Goal: Entertainment & Leisure: Consume media (video, audio)

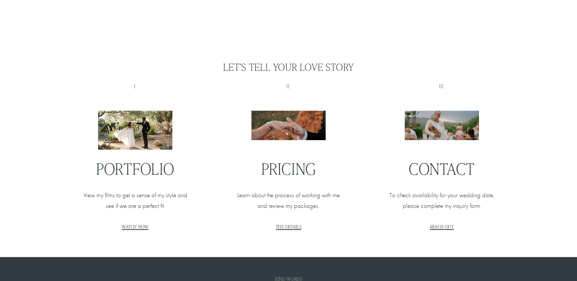
scroll to position [875, 0]
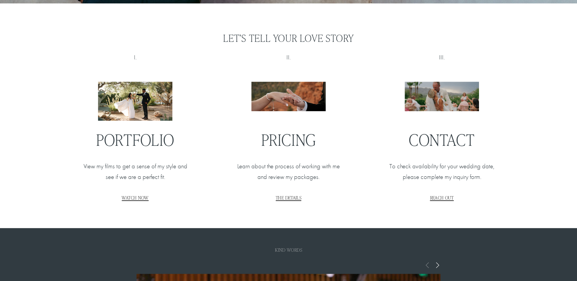
click at [141, 199] on span "WATCH NOW" at bounding box center [135, 198] width 27 height 6
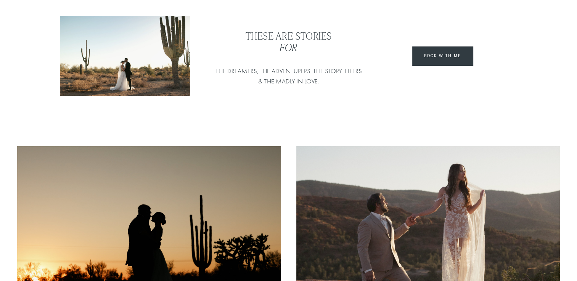
scroll to position [58, 0]
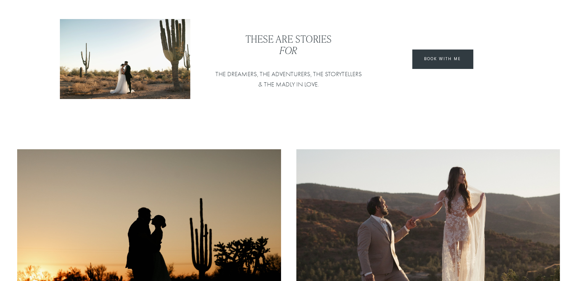
click at [217, 214] on img at bounding box center [149, 224] width 266 height 150
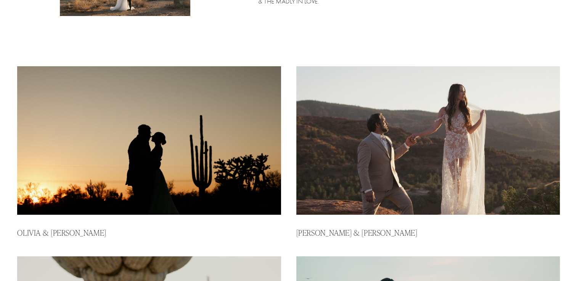
scroll to position [144, 0]
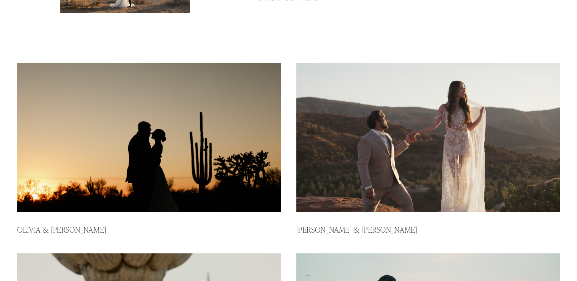
click at [419, 148] on img at bounding box center [428, 138] width 266 height 150
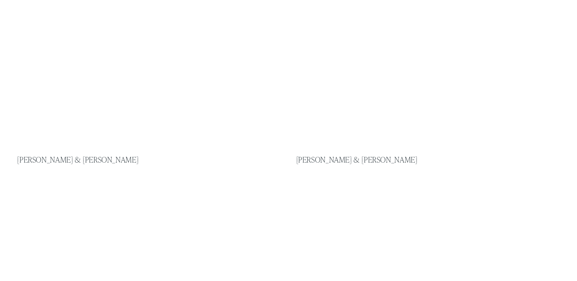
scroll to position [598, 0]
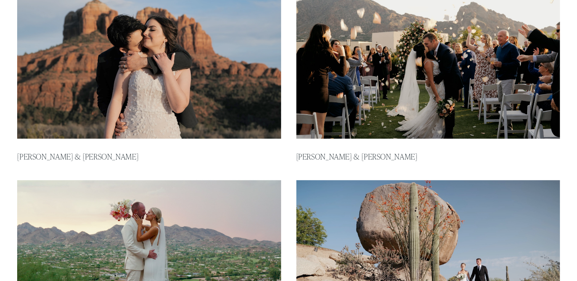
click at [140, 129] on img at bounding box center [149, 64] width 266 height 150
type input "****"
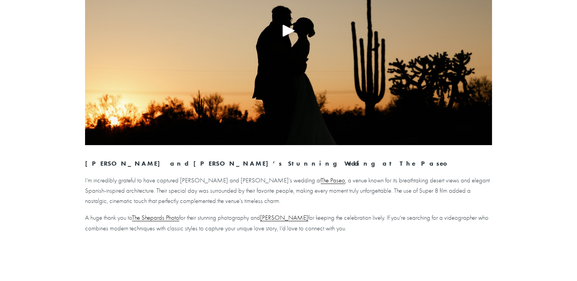
scroll to position [185, 0]
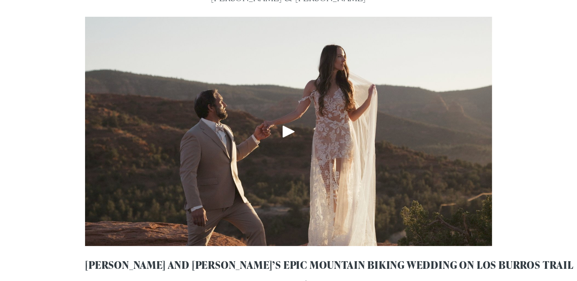
scroll to position [76, 0]
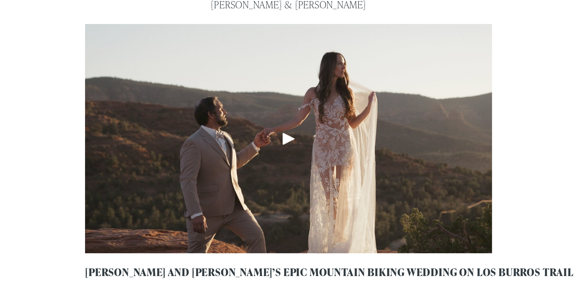
click at [289, 141] on div "Play" at bounding box center [288, 139] width 18 height 18
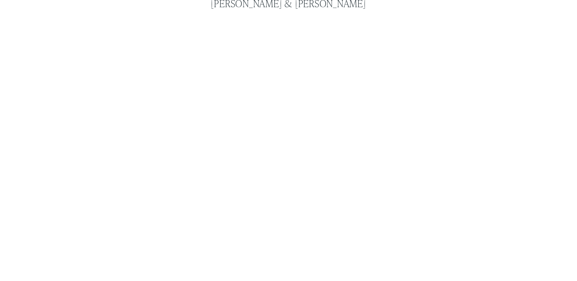
scroll to position [81, 0]
